Goal: Information Seeking & Learning: Compare options

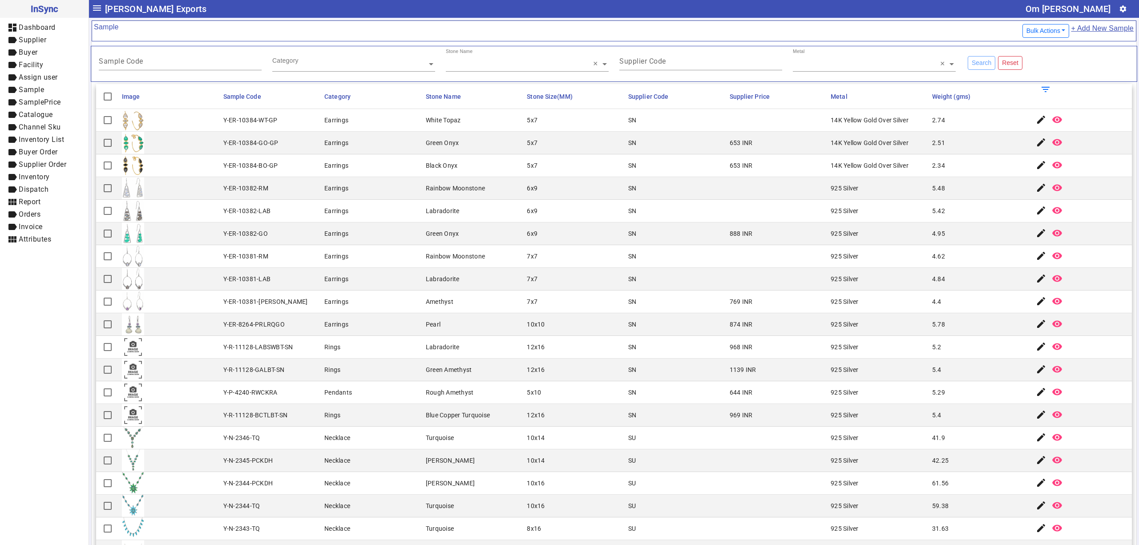
click at [524, 408] on mat-cell "12x16" at bounding box center [574, 415] width 101 height 23
click at [554, 411] on mat-cell "12x16" at bounding box center [574, 415] width 101 height 23
click at [456, 253] on mat-cell "Rainbow Moonstone" at bounding box center [473, 256] width 101 height 23
click at [652, 276] on mat-cell "SN" at bounding box center [676, 279] width 101 height 23
click at [727, 358] on mat-cell "968 INR" at bounding box center [777, 347] width 101 height 23
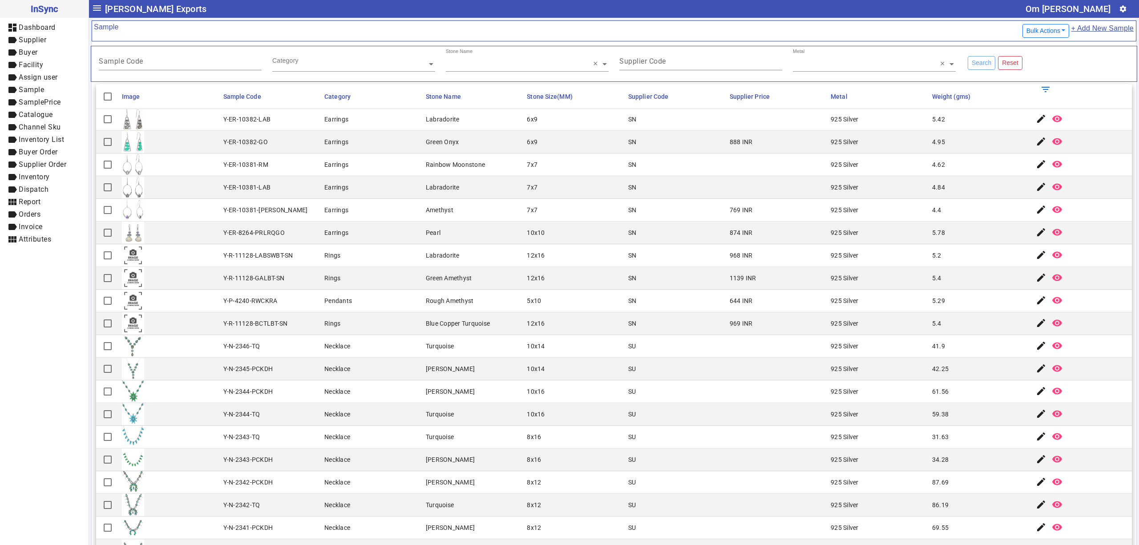
scroll to position [99, 0]
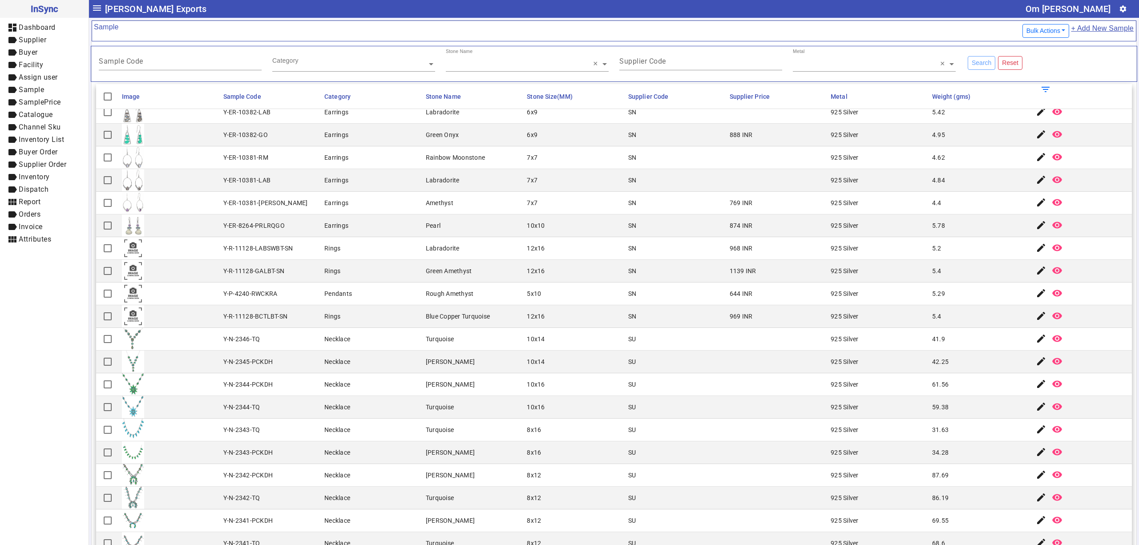
click at [344, 291] on div "Pendants" at bounding box center [338, 293] width 28 height 9
click at [347, 433] on div "Necklace" at bounding box center [337, 429] width 26 height 9
click at [914, 232] on mat-cell "925 Silver" at bounding box center [878, 225] width 101 height 23
click at [611, 171] on mat-cell "7x7" at bounding box center [574, 180] width 101 height 23
click at [170, 219] on mat-cell at bounding box center [169, 225] width 101 height 23
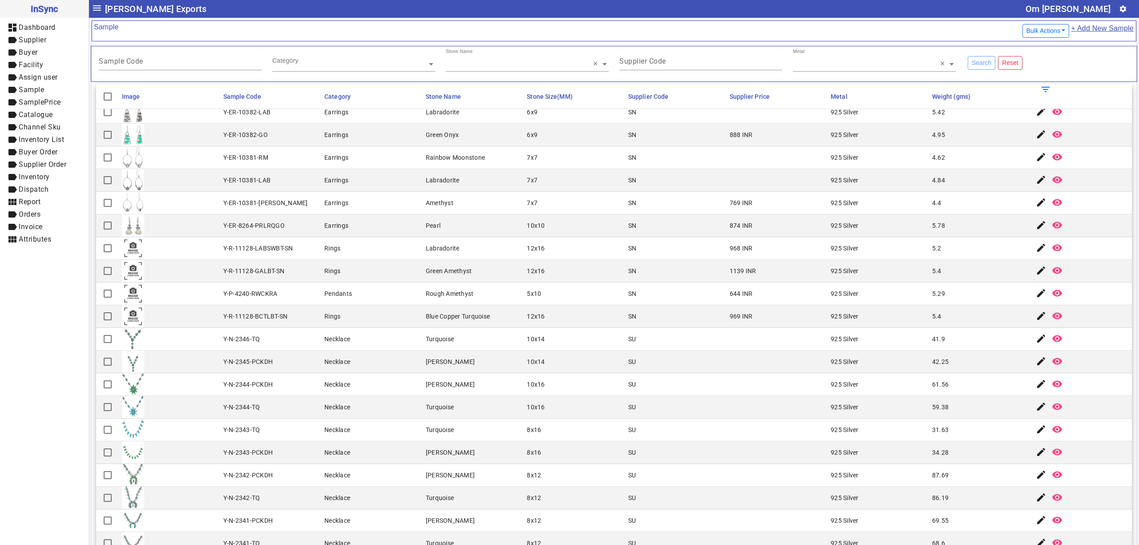
drag, startPoint x: 412, startPoint y: 321, endPoint x: 407, endPoint y: 320, distance: 5.1
click at [412, 321] on mat-cell "Rings" at bounding box center [372, 316] width 101 height 23
click at [748, 289] on mat-cell "644 INR" at bounding box center [777, 294] width 101 height 23
